Goal: Information Seeking & Learning: Learn about a topic

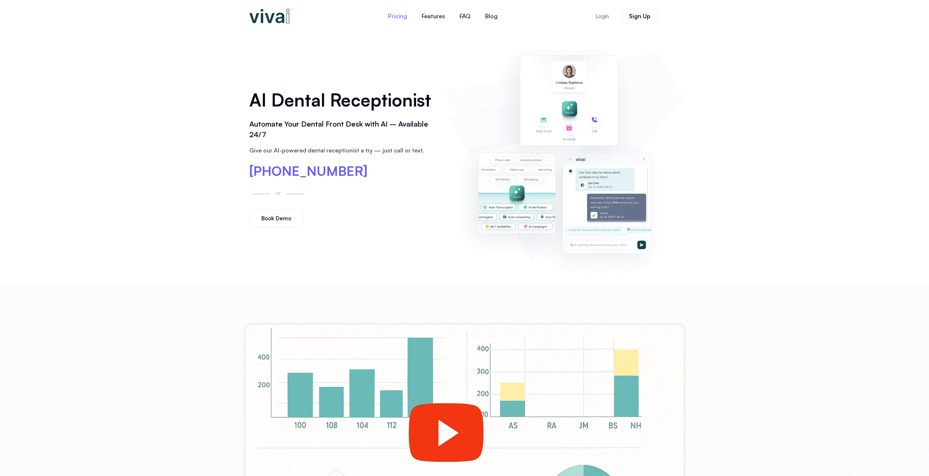
click at [395, 14] on link "Pricing" at bounding box center [398, 16] width 34 height 18
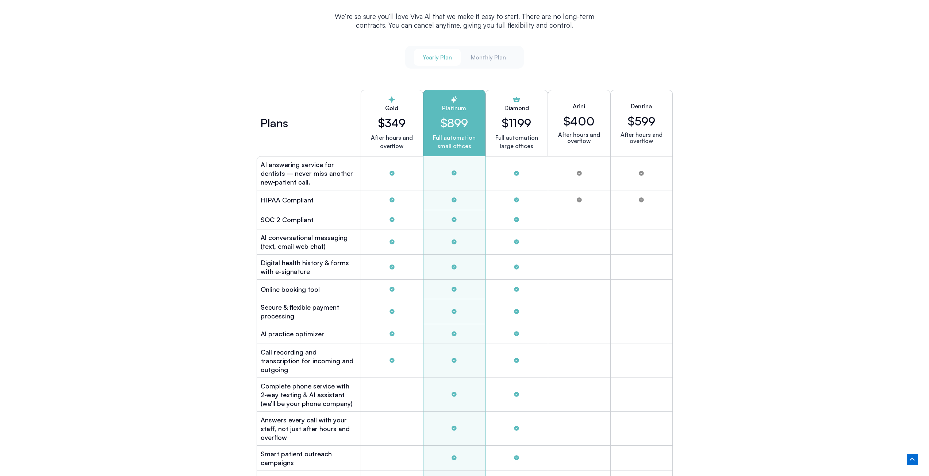
scroll to position [2017, 0]
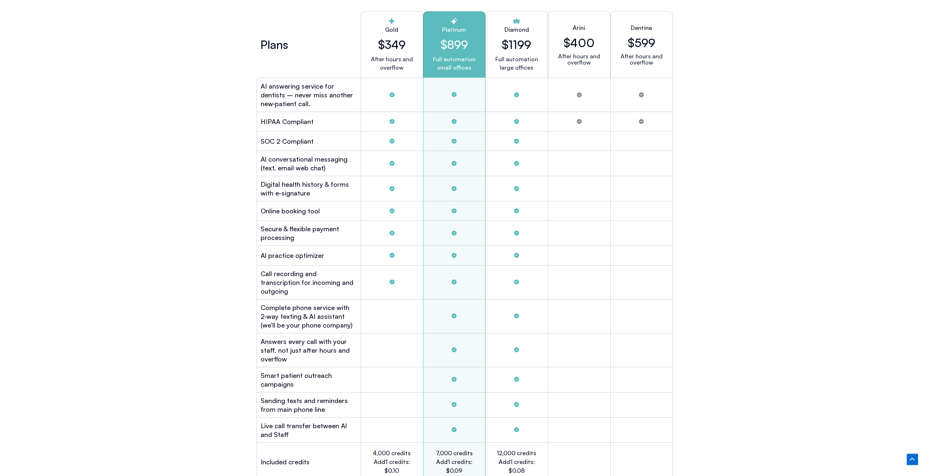
drag, startPoint x: 464, startPoint y: 119, endPoint x: 320, endPoint y: 123, distance: 144.3
click at [326, 121] on div "HIPAA Compliant" at bounding box center [465, 121] width 416 height 19
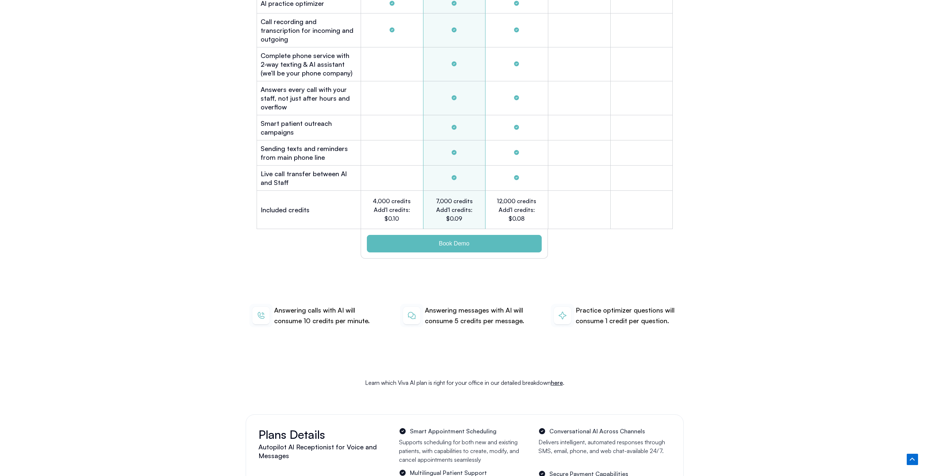
scroll to position [2273, 0]
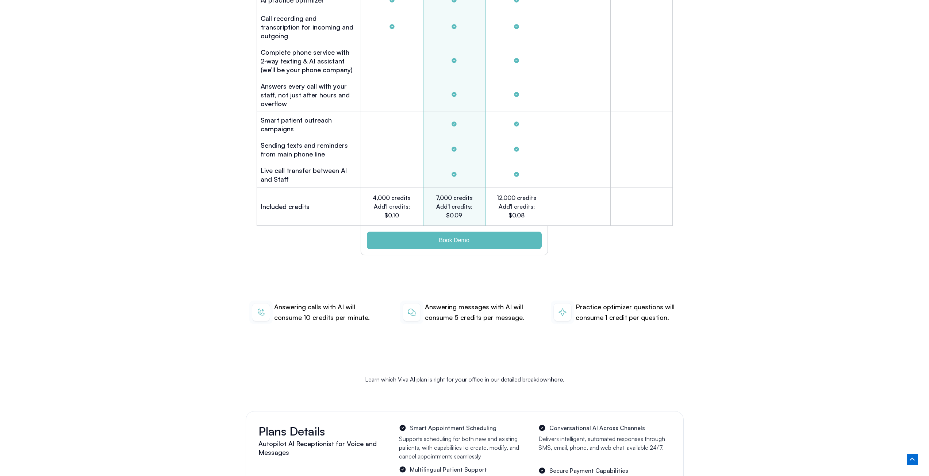
click at [560, 376] on link "here" at bounding box center [557, 379] width 12 height 7
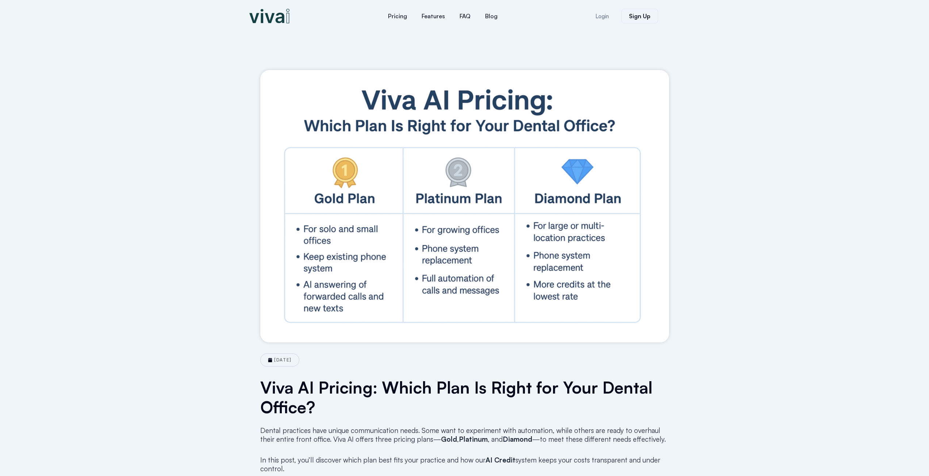
click at [260, 20] on img at bounding box center [269, 16] width 40 height 15
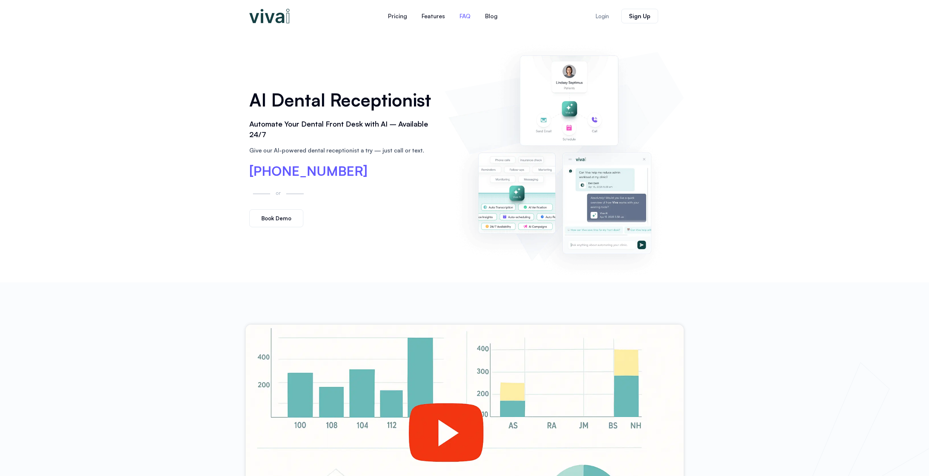
click at [464, 18] on link "FAQ" at bounding box center [465, 16] width 26 height 18
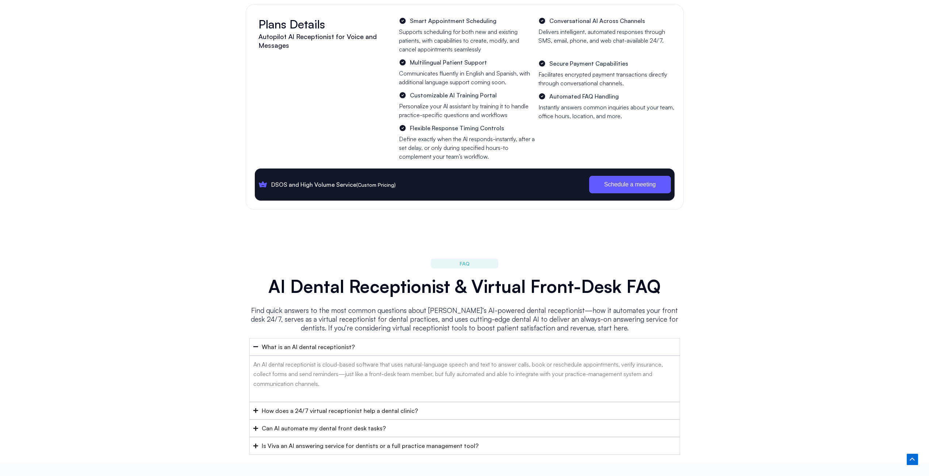
scroll to position [2917, 0]
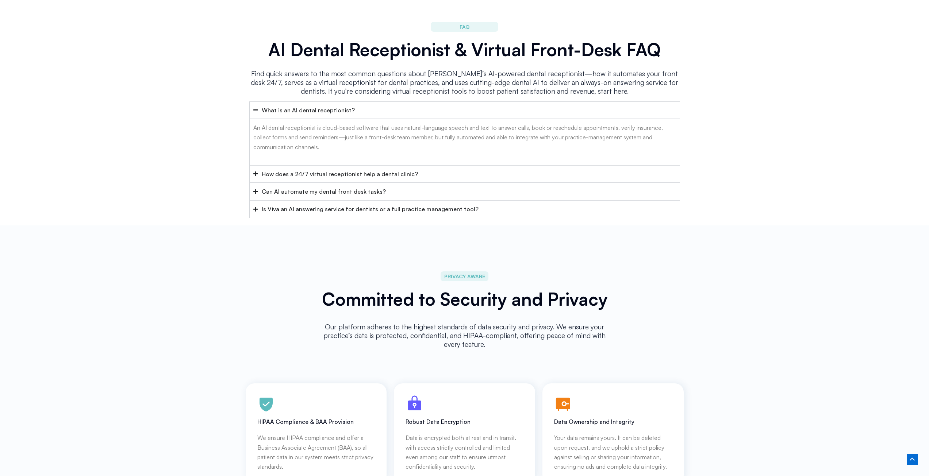
click at [253, 171] on icon "Accordion. Open links with Enter or Space, close with Escape, and navigate with…" at bounding box center [255, 173] width 5 height 5
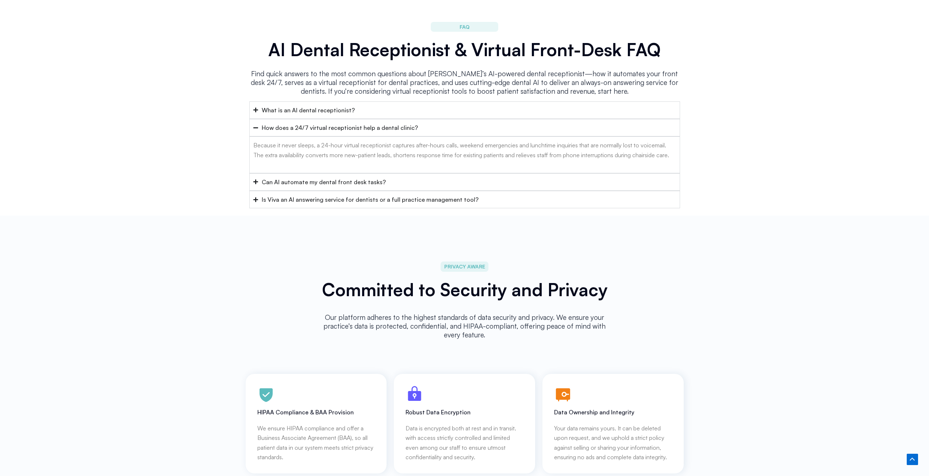
click at [253, 179] on icon "Accordion. Open links with Enter or Space, close with Escape, and navigate with…" at bounding box center [255, 181] width 5 height 5
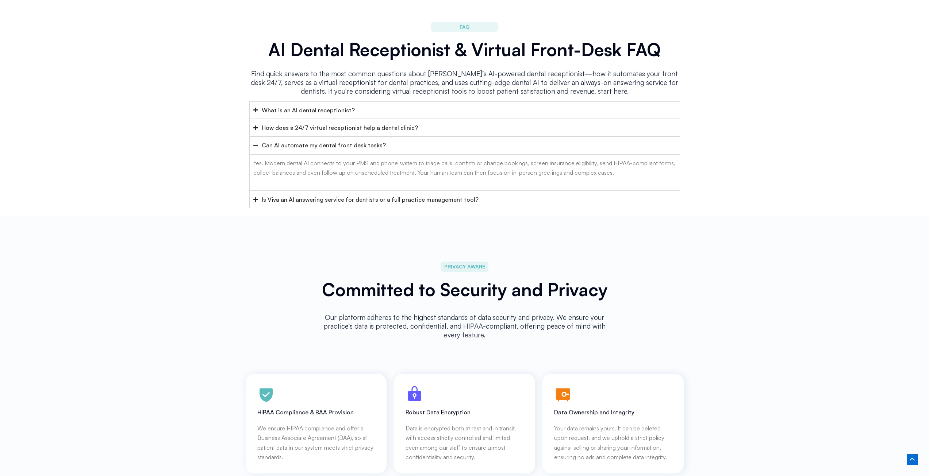
click at [256, 198] on icon "Accordion. Open links with Enter or Space, close with Escape, and navigate with…" at bounding box center [255, 200] width 5 height 5
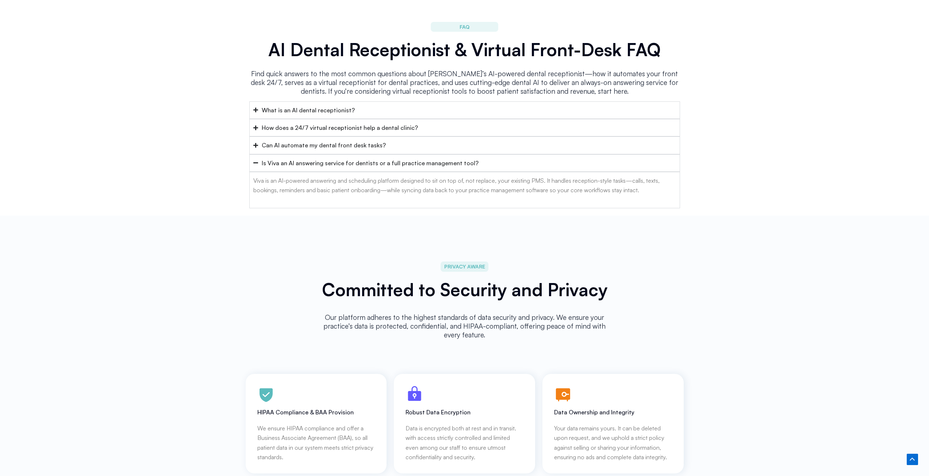
click at [256, 162] on icon "Accordion. Open links with Enter or Space, close with Escape, and navigate with…" at bounding box center [255, 162] width 5 height 1
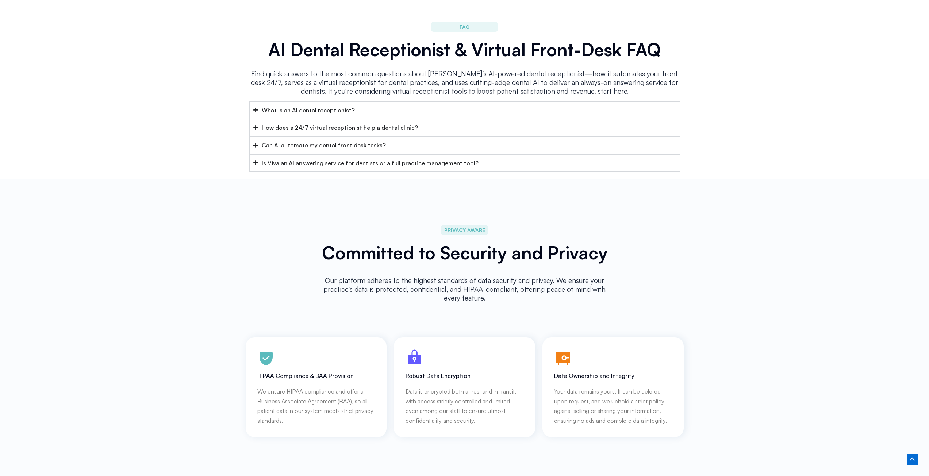
click at [256, 161] on icon "Accordion. Open links with Enter or Space, close with Escape, and navigate with…" at bounding box center [255, 163] width 5 height 5
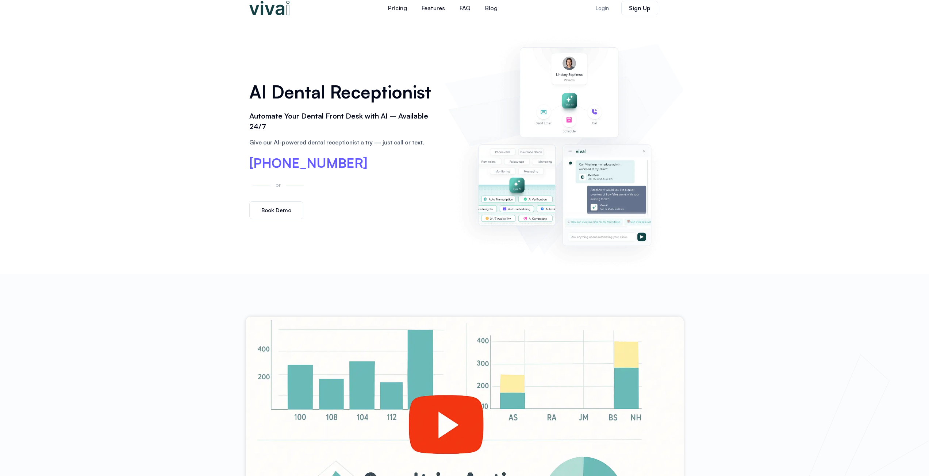
scroll to position [0, 0]
